Goal: Book appointment/travel/reservation

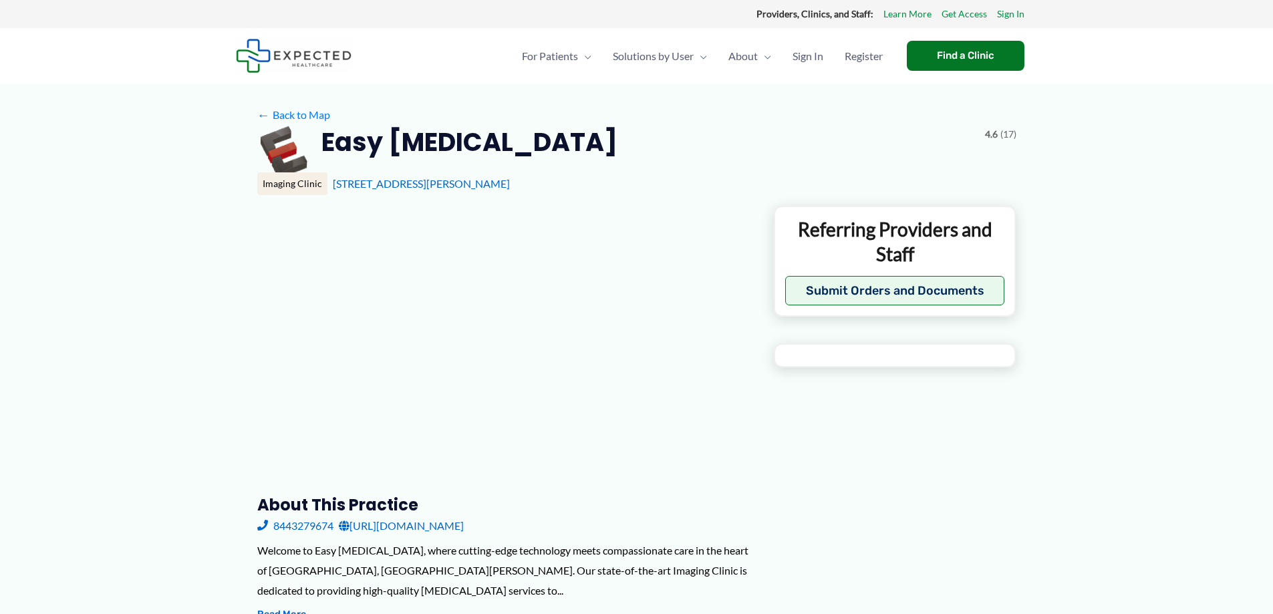
type input "********"
type input "**********"
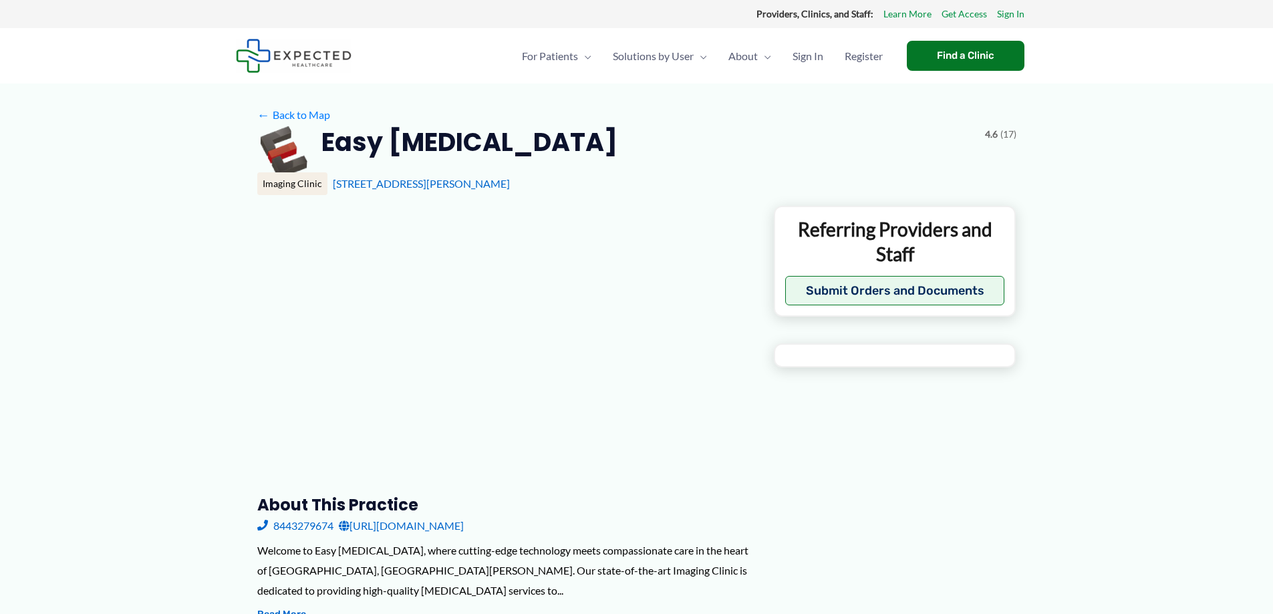
type input "**********"
